Goal: Task Accomplishment & Management: Use online tool/utility

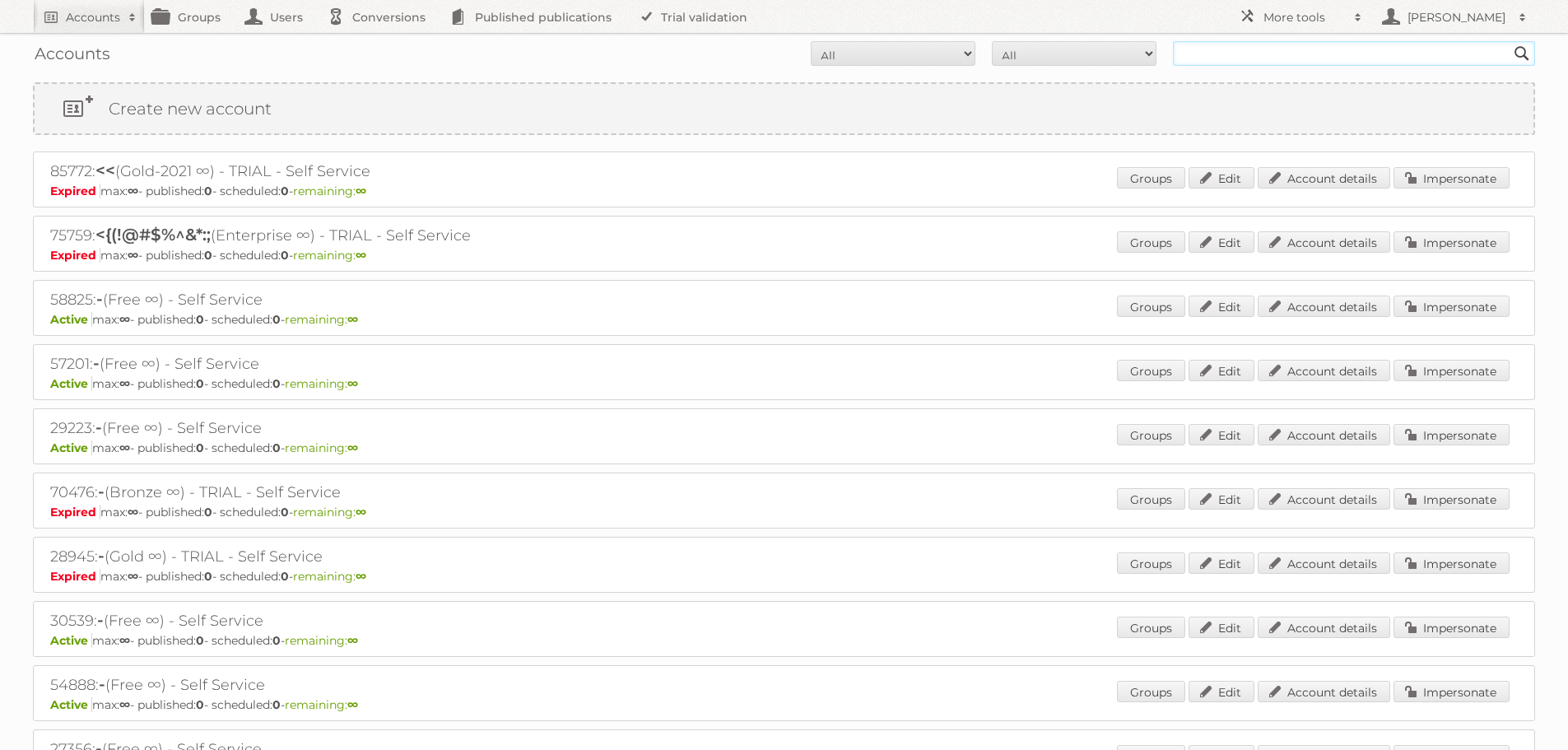
click at [1346, 59] on input "text" at bounding box center [1354, 53] width 362 height 25
type input "limbov"
click at [1510, 41] on input "Search" at bounding box center [1522, 53] width 25 height 25
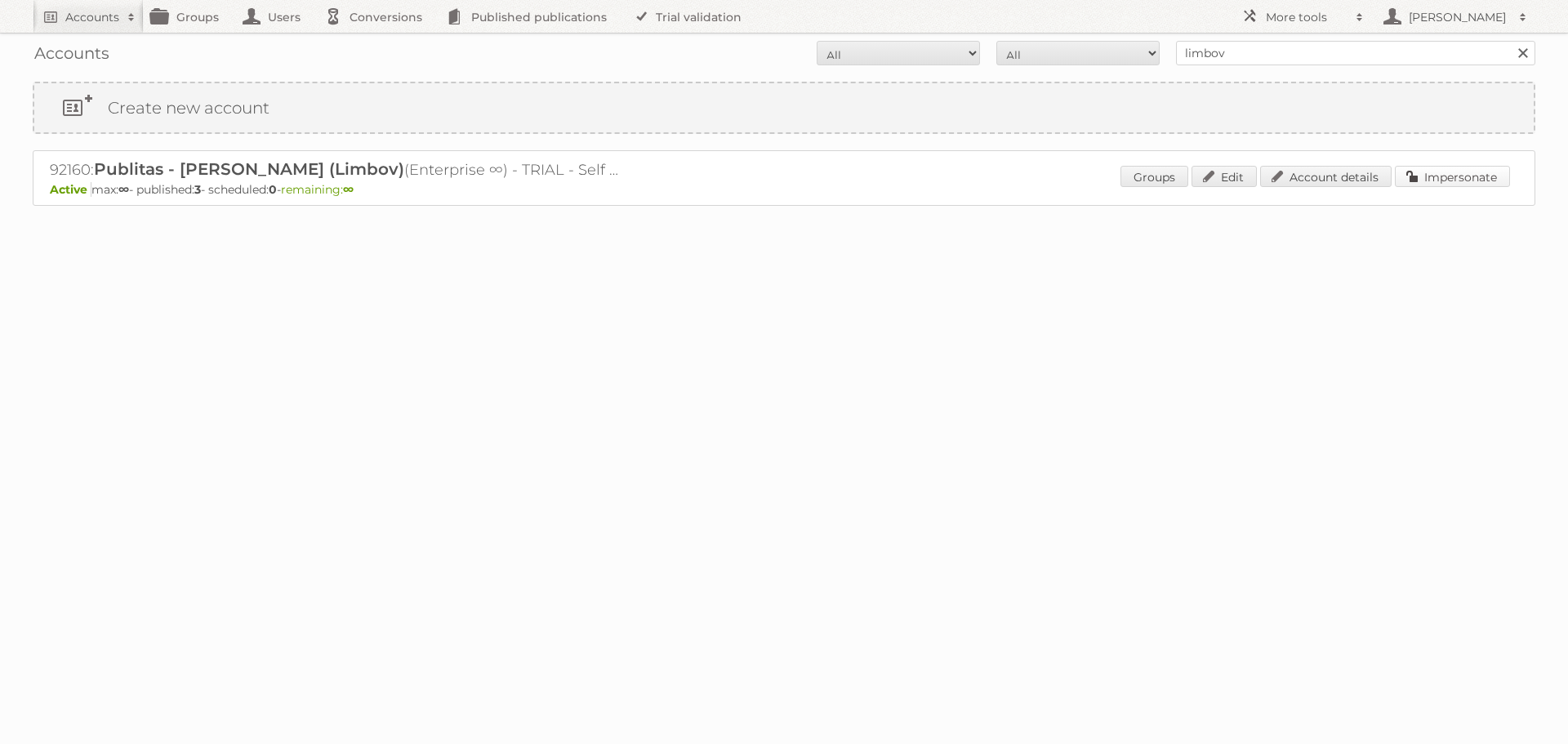
click at [1426, 181] on link "Impersonate" at bounding box center [1451, 176] width 115 height 21
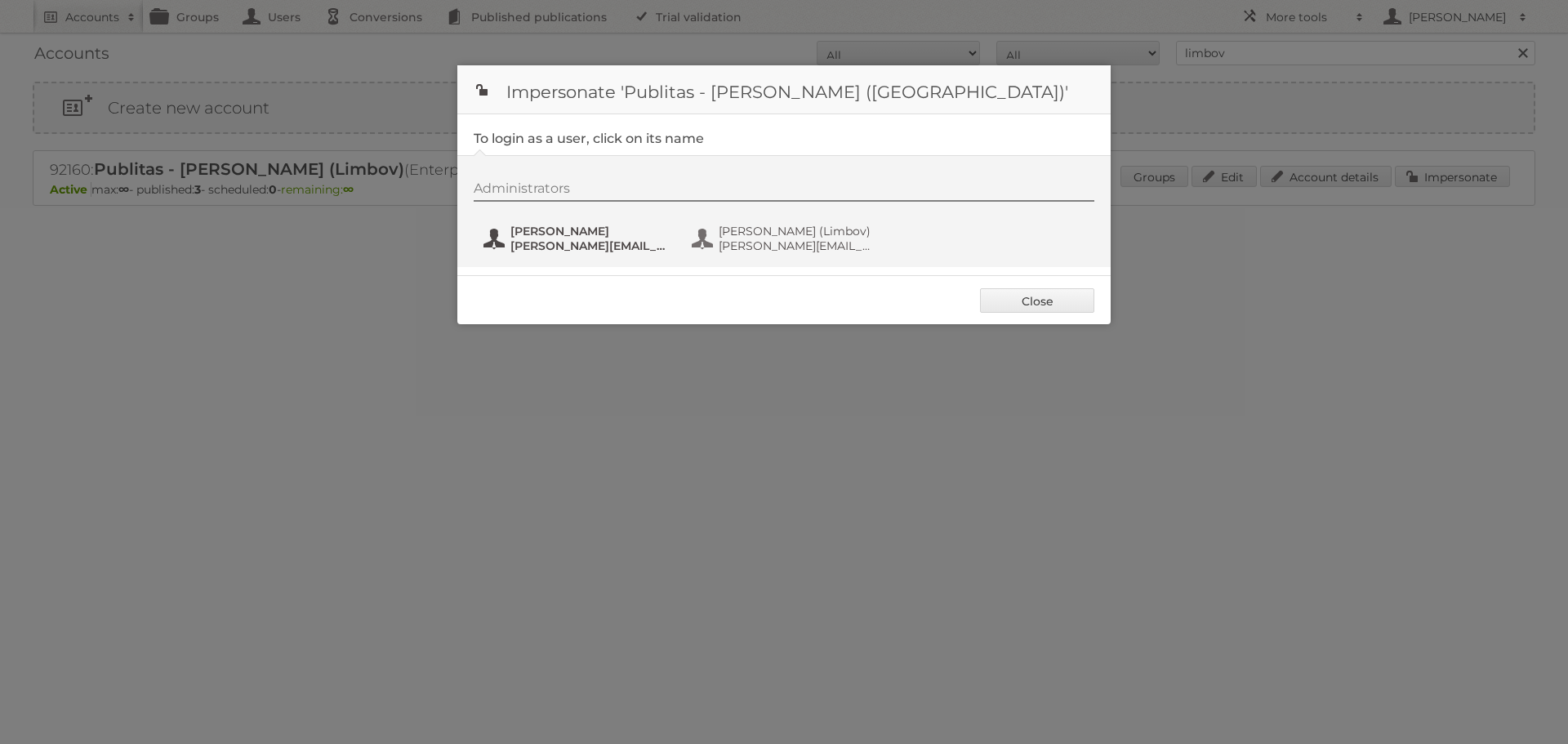
click at [632, 239] on span "[PERSON_NAME][EMAIL_ADDRESS][DOMAIN_NAME]" at bounding box center [590, 245] width 158 height 14
